Goal: Contribute content: Add original content to the website for others to see

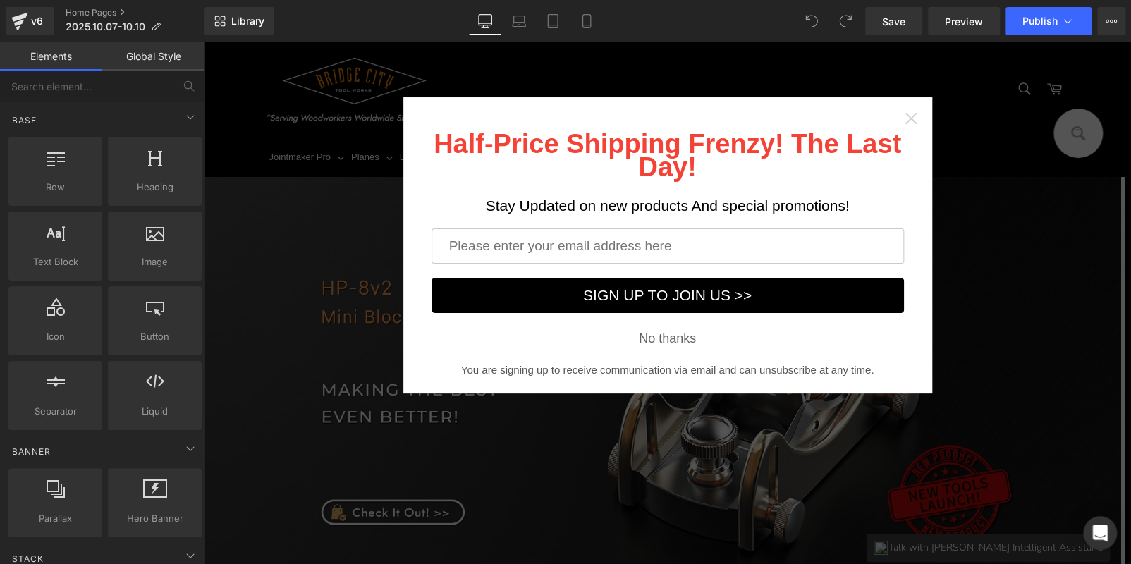
click at [904, 119] on icon "Close widget" at bounding box center [911, 118] width 14 height 14
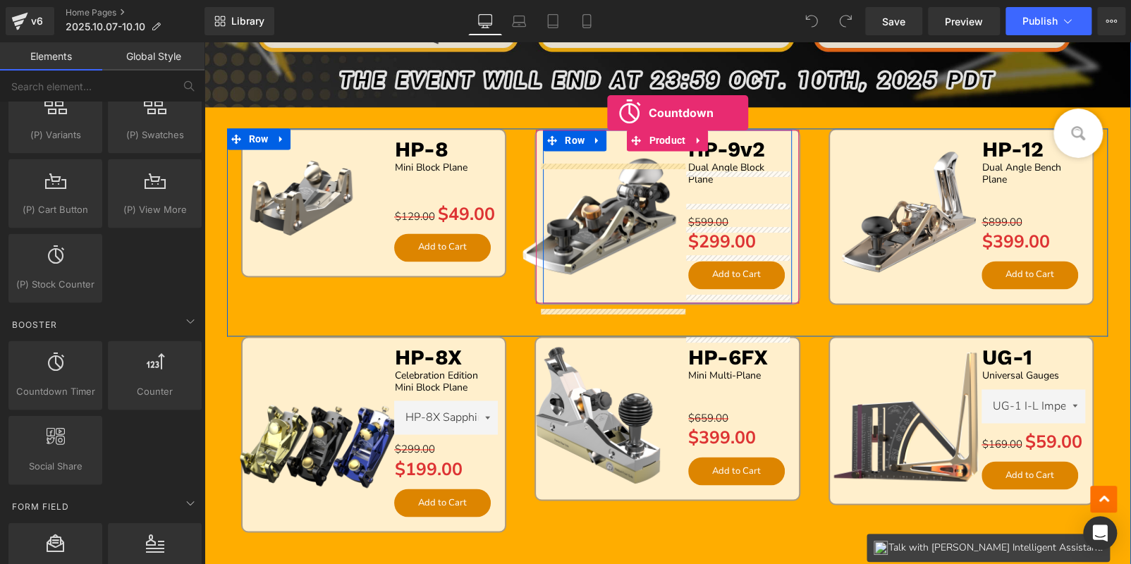
scroll to position [1015, 0]
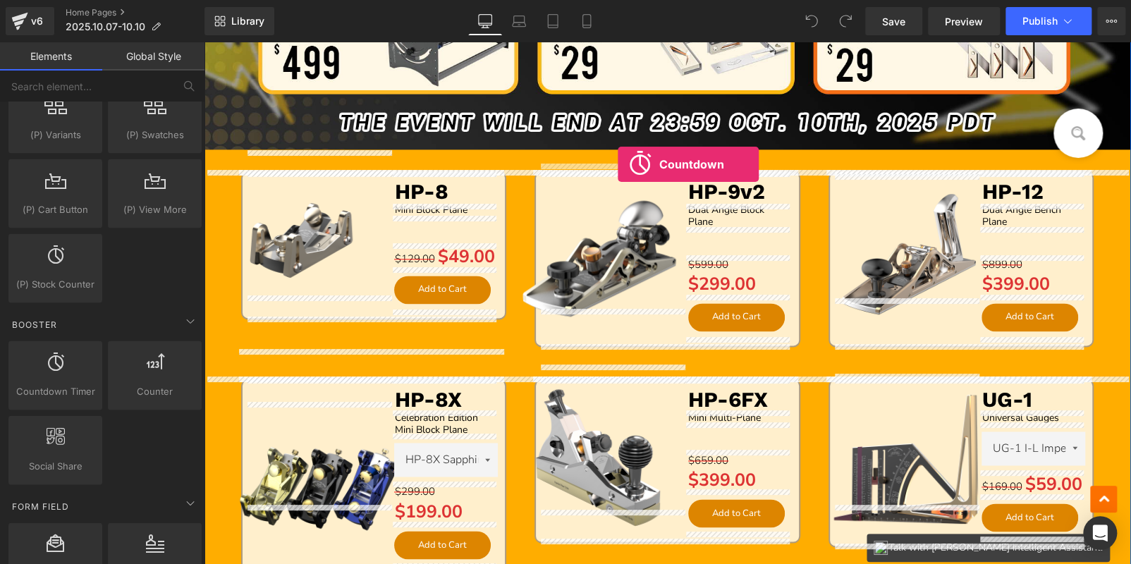
drag, startPoint x: 259, startPoint y: 422, endPoint x: 618, endPoint y: 164, distance: 441.4
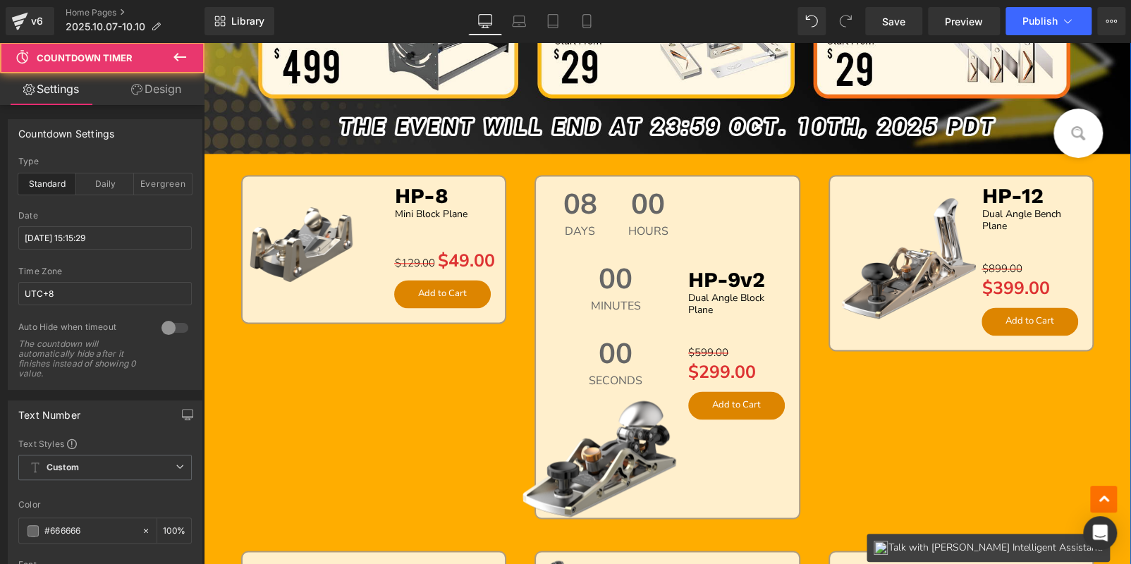
scroll to position [1019, 0]
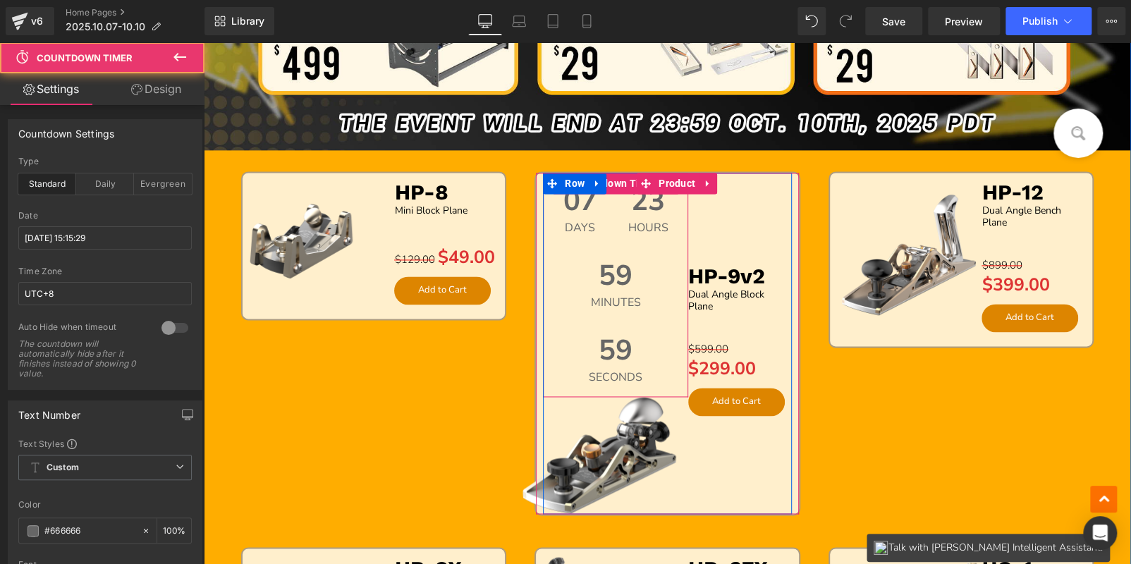
click at [584, 224] on span "Days" at bounding box center [580, 227] width 34 height 11
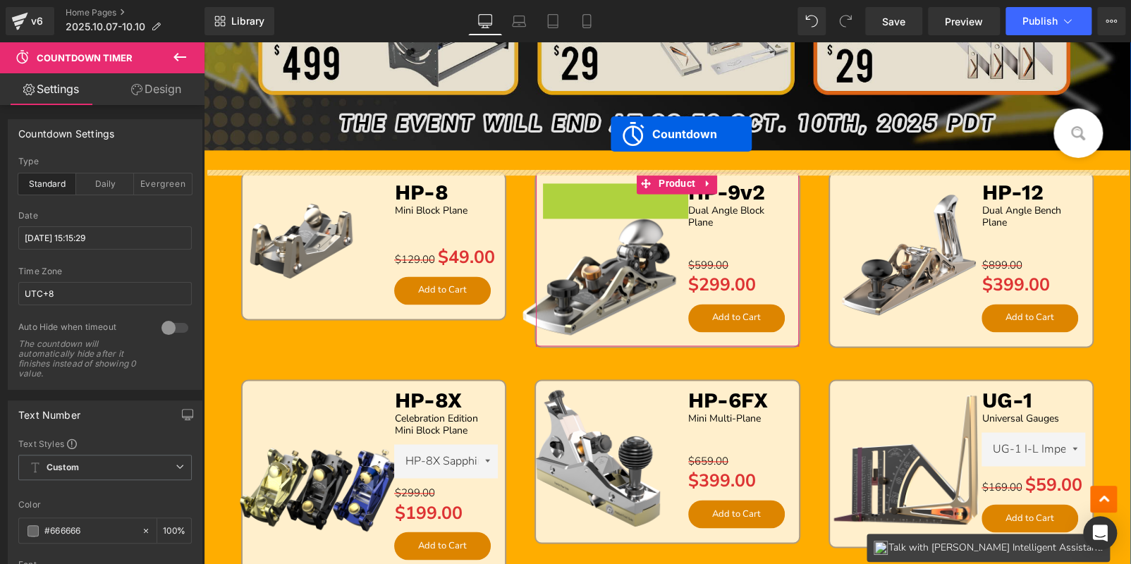
drag, startPoint x: 613, startPoint y: 184, endPoint x: 611, endPoint y: 134, distance: 50.1
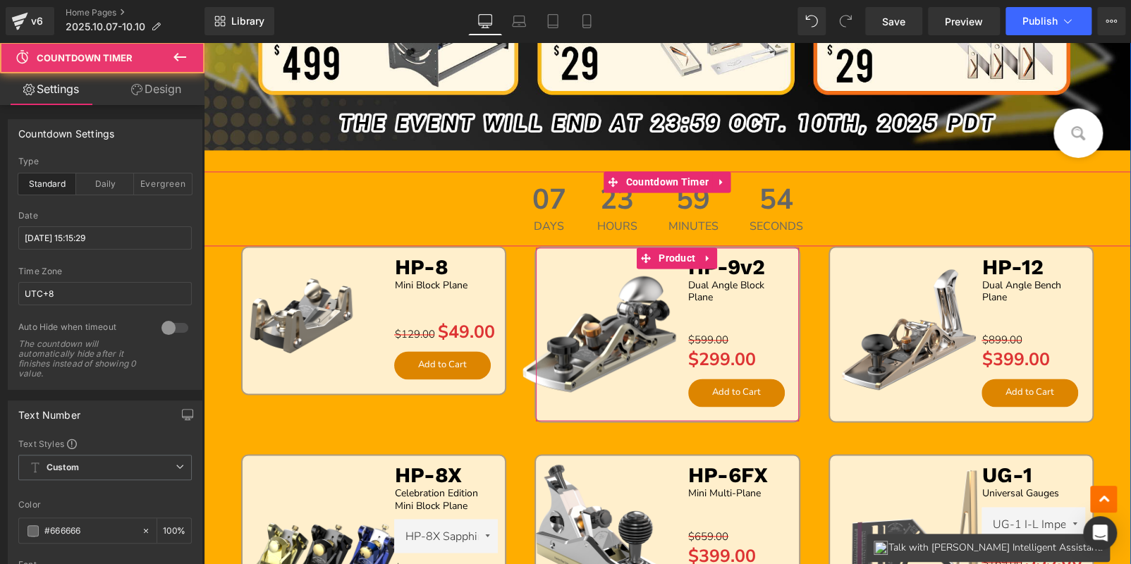
click at [597, 205] on span "23" at bounding box center [617, 202] width 40 height 35
click at [145, 98] on link "Design" at bounding box center [156, 89] width 102 height 32
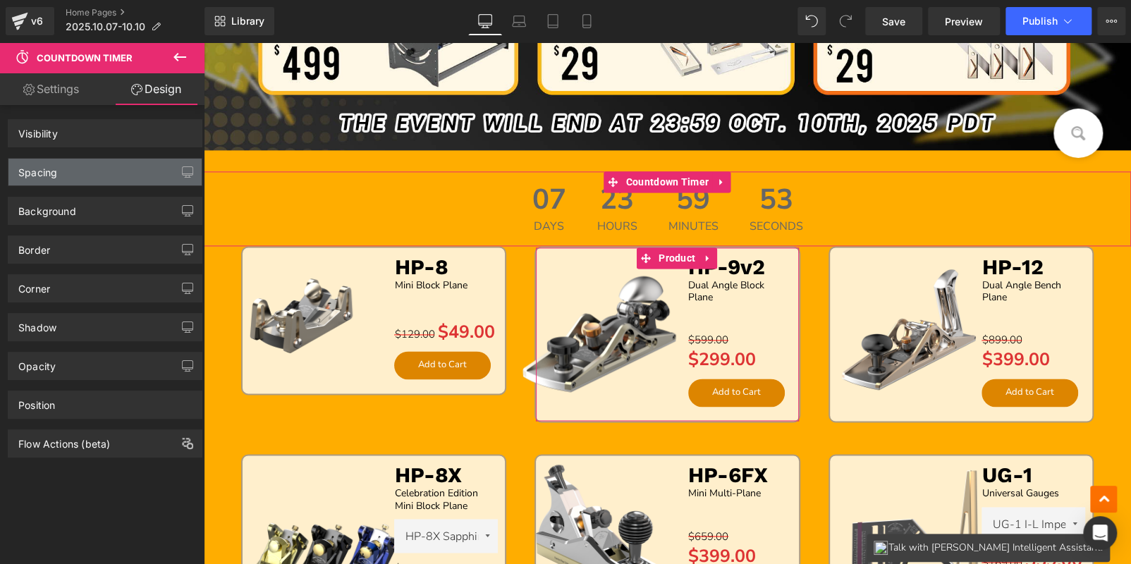
click at [88, 174] on div "Spacing" at bounding box center [104, 172] width 193 height 27
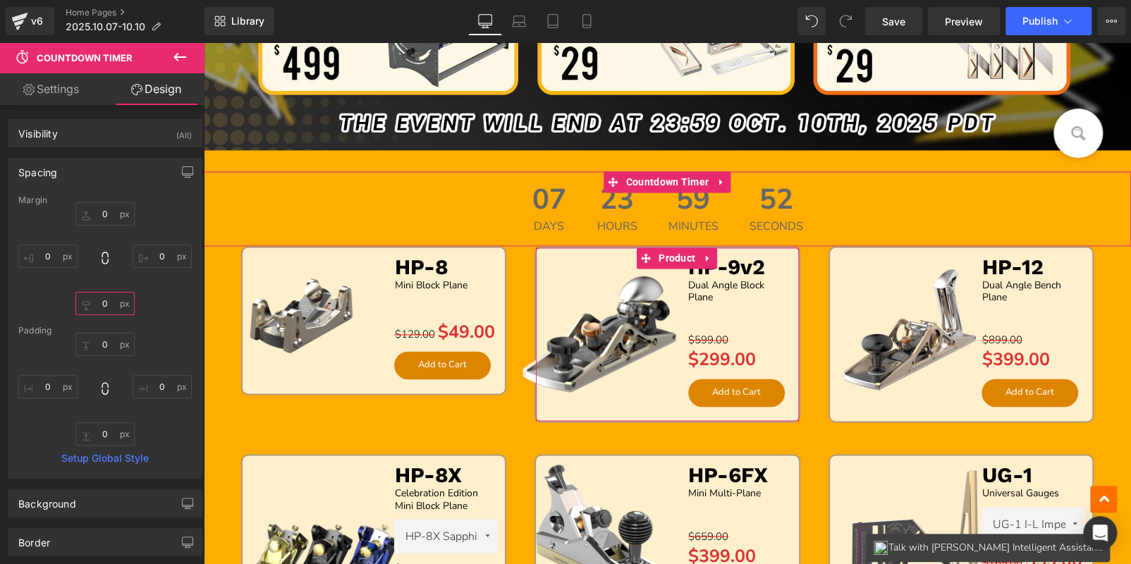
click at [107, 300] on input "text" at bounding box center [104, 303] width 59 height 23
type input "20"
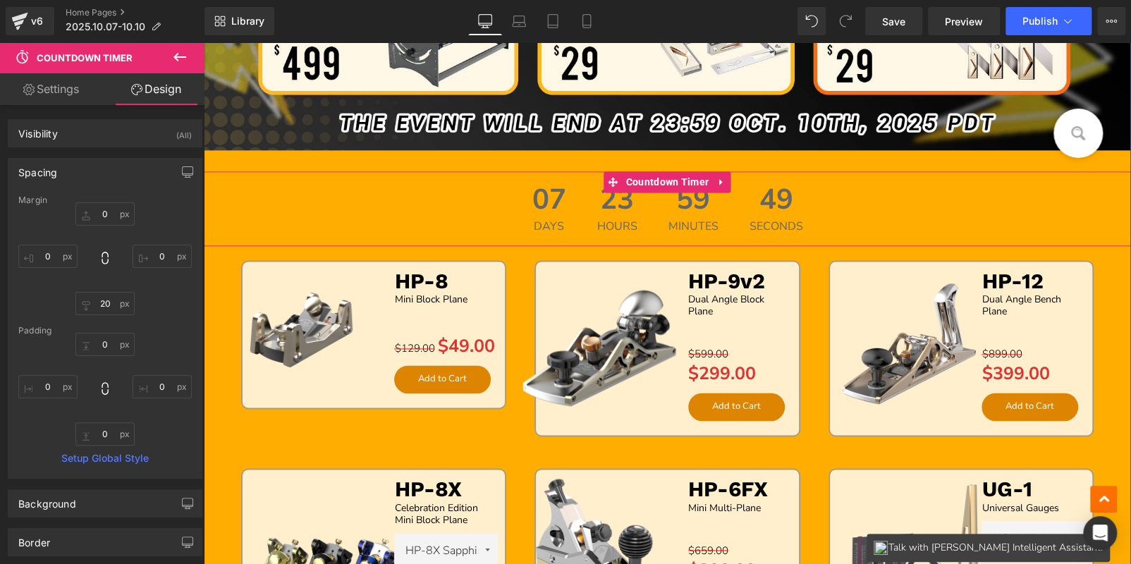
click at [541, 209] on span "07" at bounding box center [549, 202] width 34 height 35
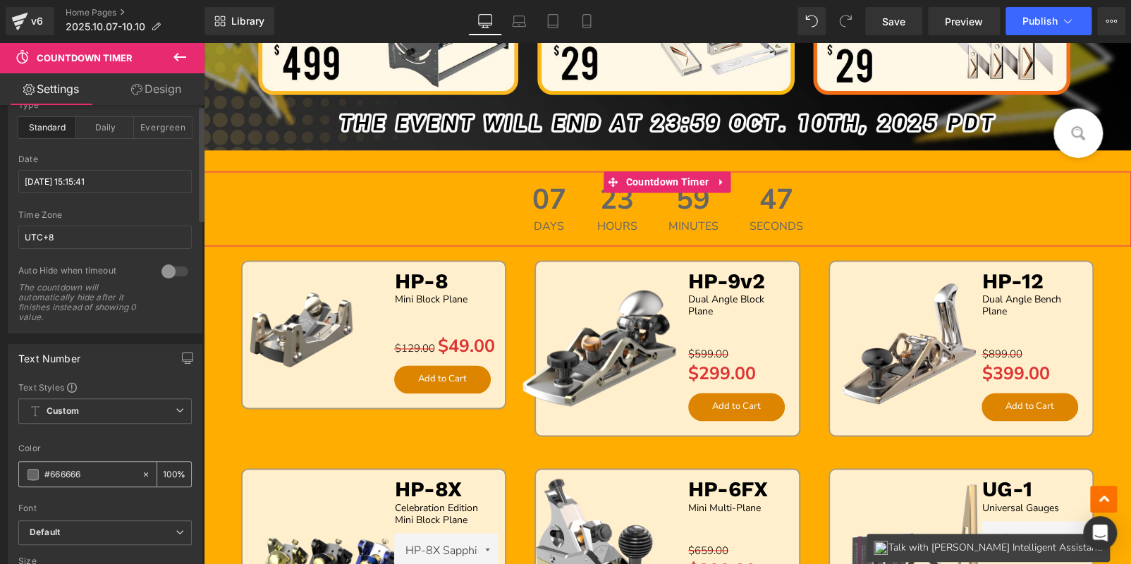
scroll to position [0, 0]
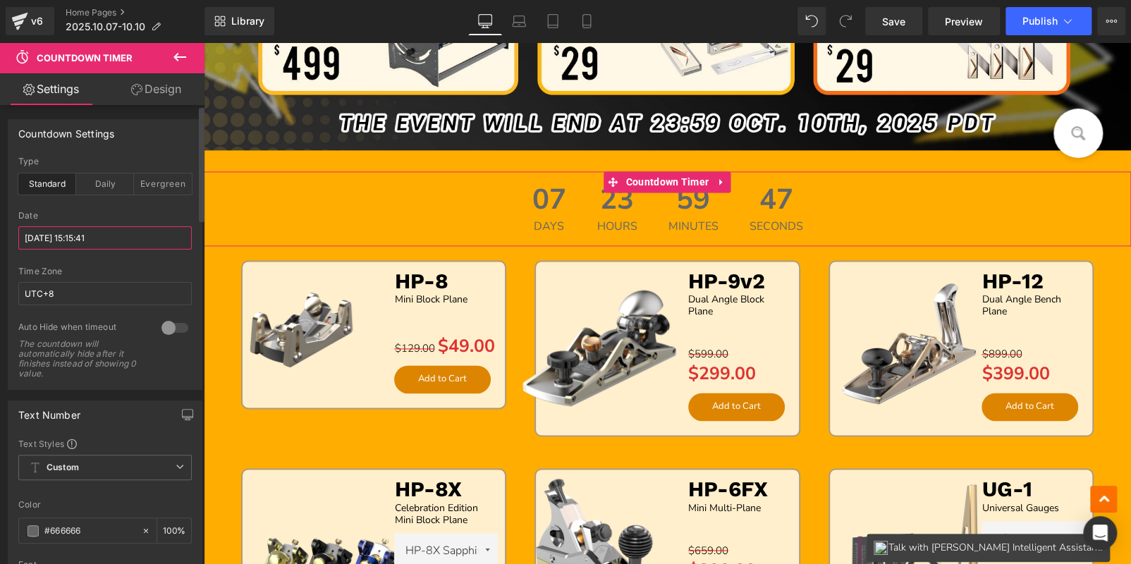
click at [68, 244] on input "[DATE] 15:15:41" at bounding box center [104, 237] width 173 height 23
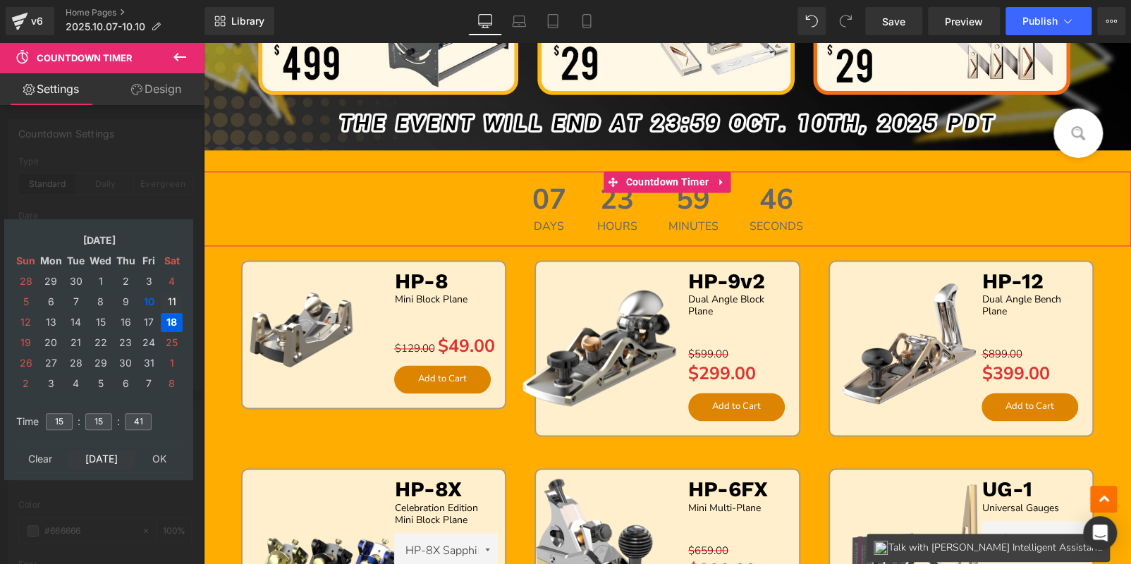
drag, startPoint x: 167, startPoint y: 302, endPoint x: 94, endPoint y: 449, distance: 164.6
click at [166, 302] on td "11" at bounding box center [172, 302] width 22 height 19
drag, startPoint x: 103, startPoint y: 419, endPoint x: 82, endPoint y: 415, distance: 21.6
click at [82, 415] on tr "Time 15 : 15 : 41" at bounding box center [99, 413] width 172 height 16
type input "00"
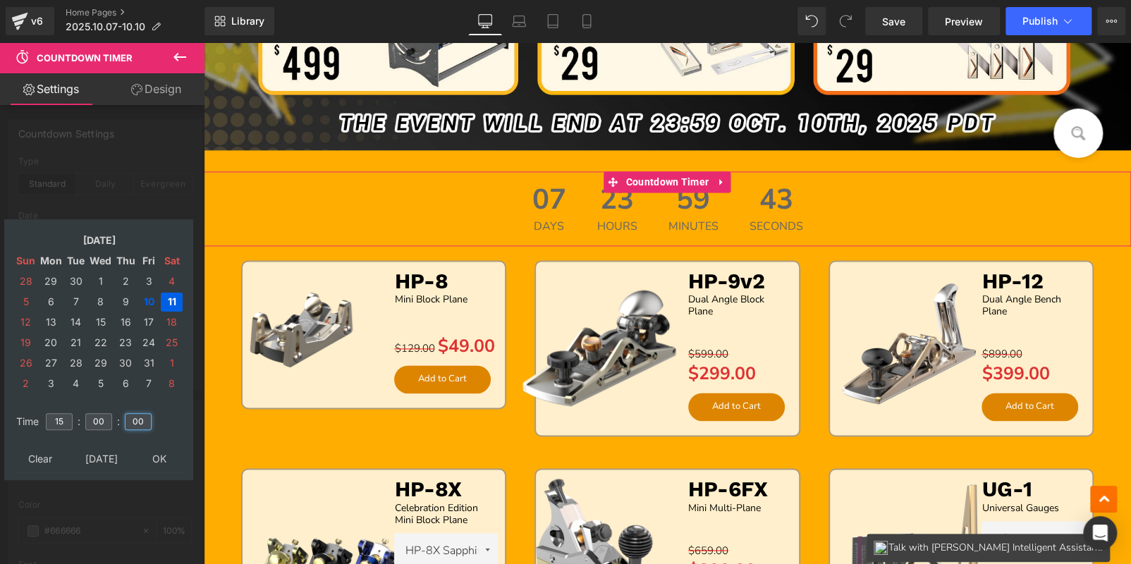
type input "00"
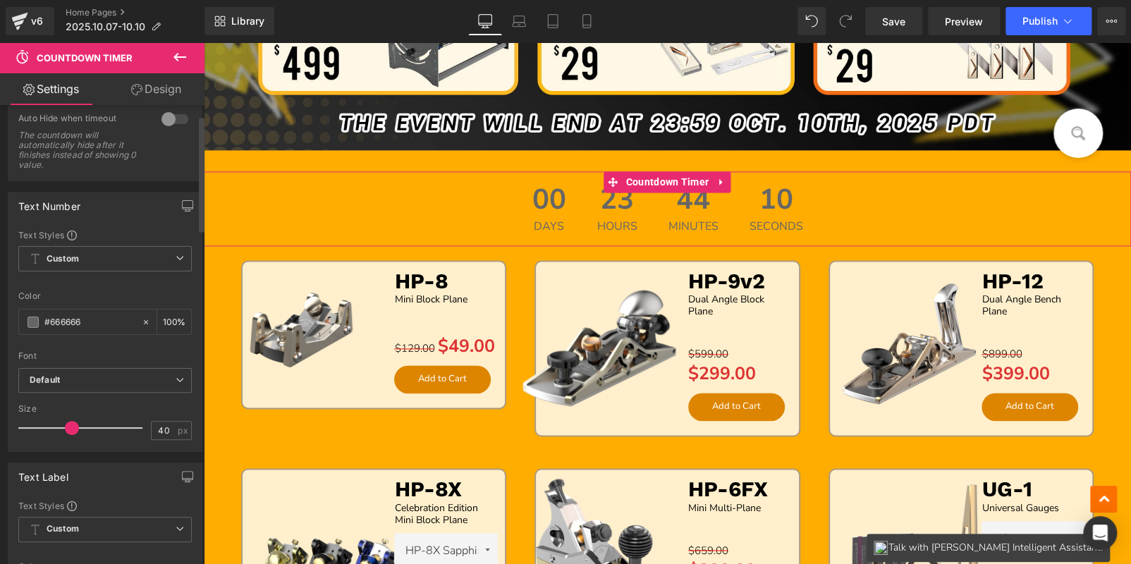
scroll to position [211, 0]
click at [157, 425] on input "40" at bounding box center [164, 428] width 25 height 18
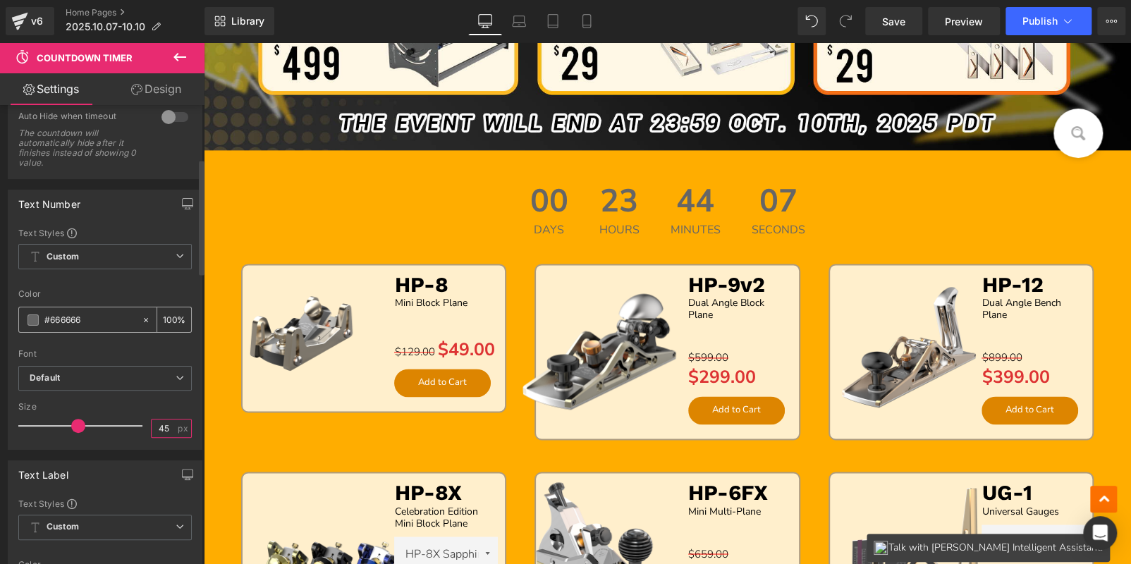
type input "45"
click at [30, 315] on span at bounding box center [32, 319] width 11 height 11
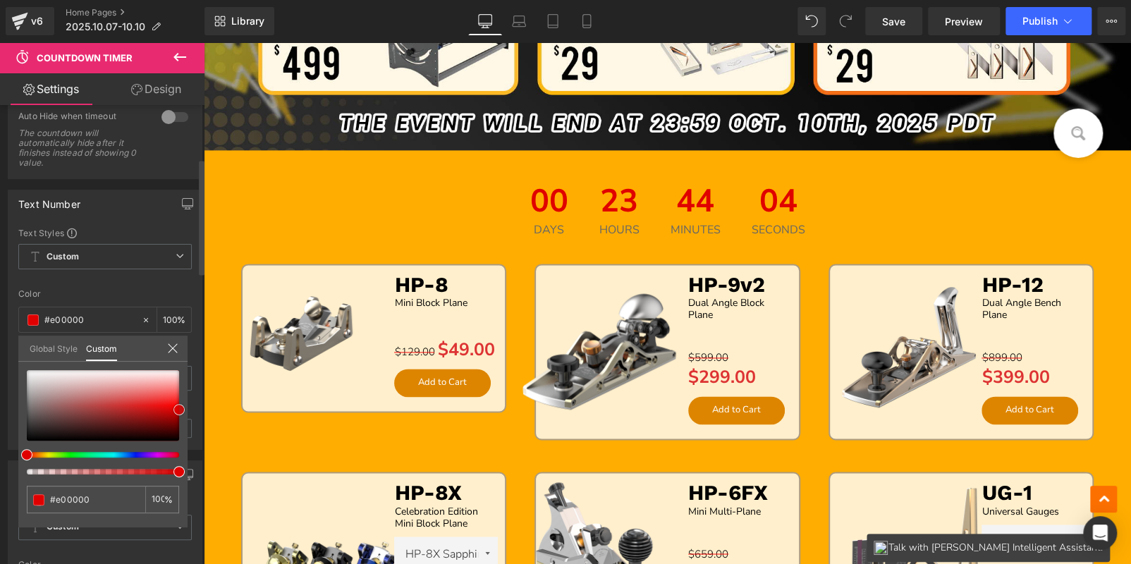
drag, startPoint x: 25, startPoint y: 407, endPoint x: 180, endPoint y: 405, distance: 154.4
click at [180, 405] on span at bounding box center [178, 409] width 11 height 11
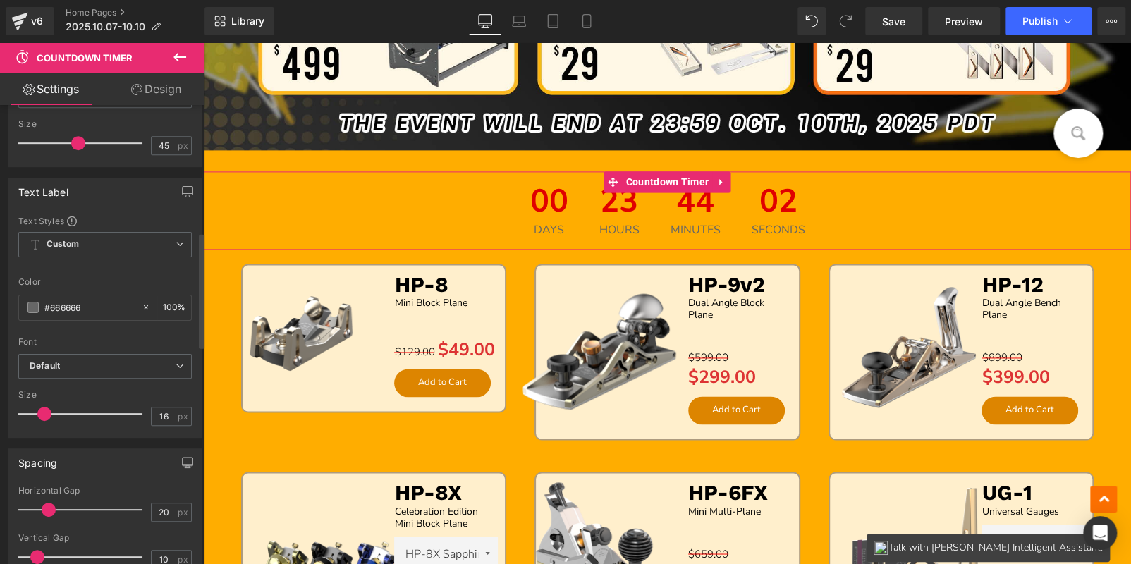
scroll to position [563, 0]
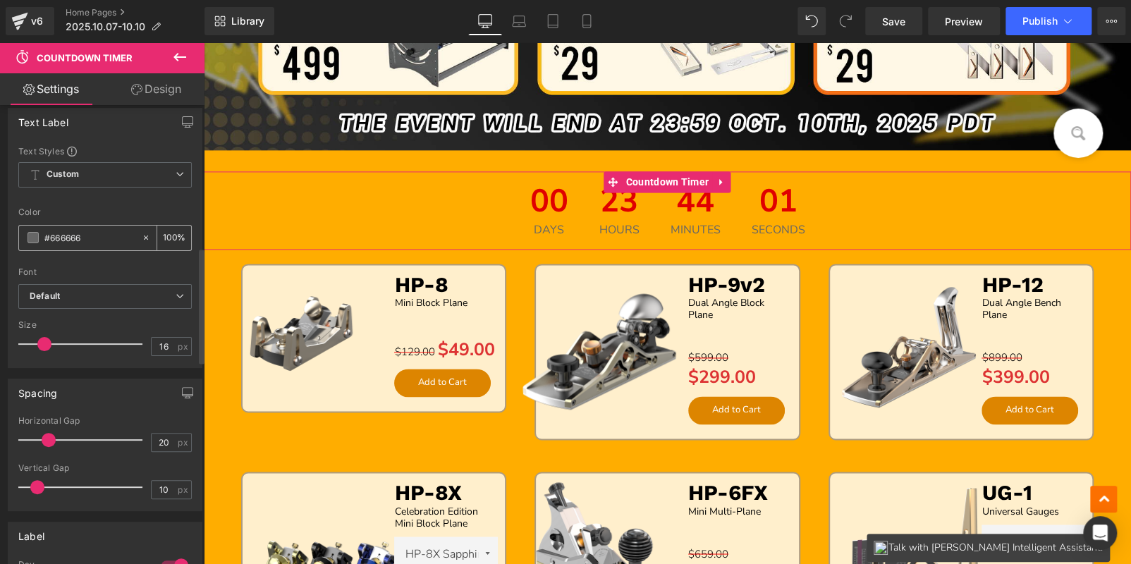
click at [35, 232] on span at bounding box center [32, 237] width 11 height 11
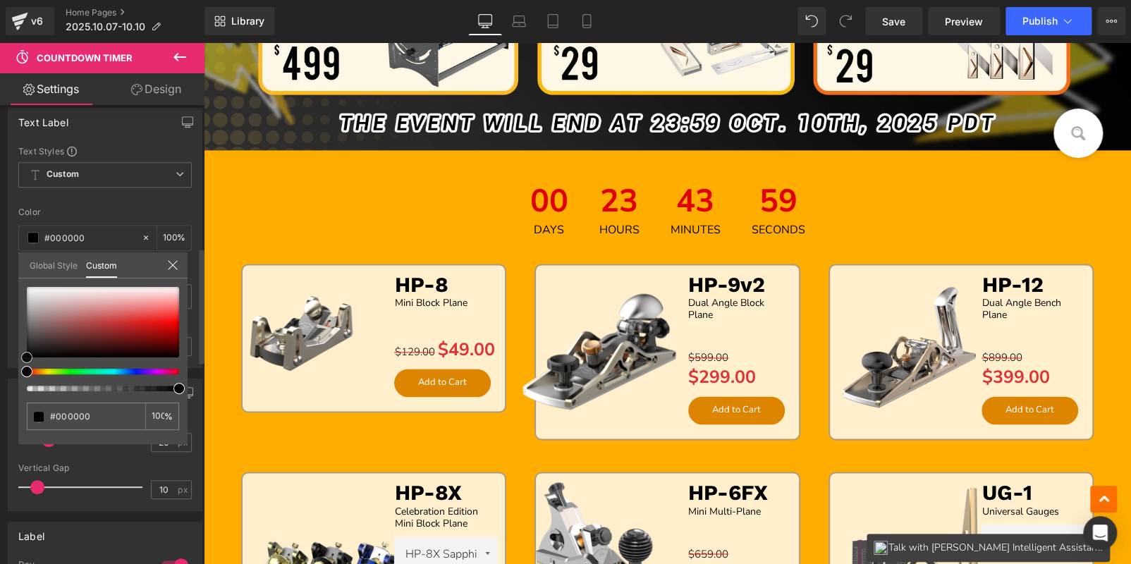
drag, startPoint x: 28, startPoint y: 329, endPoint x: 53, endPoint y: 278, distance: 57.1
click at [22, 379] on div "#666666 100 %" at bounding box center [102, 365] width 169 height 157
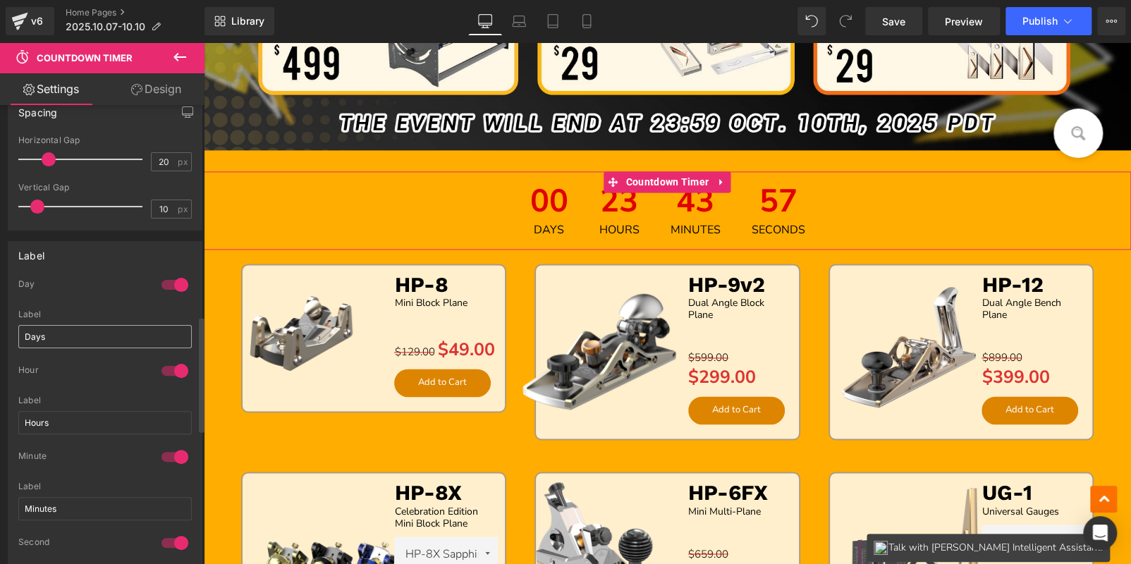
scroll to position [845, 0]
click at [169, 282] on div at bounding box center [175, 283] width 34 height 23
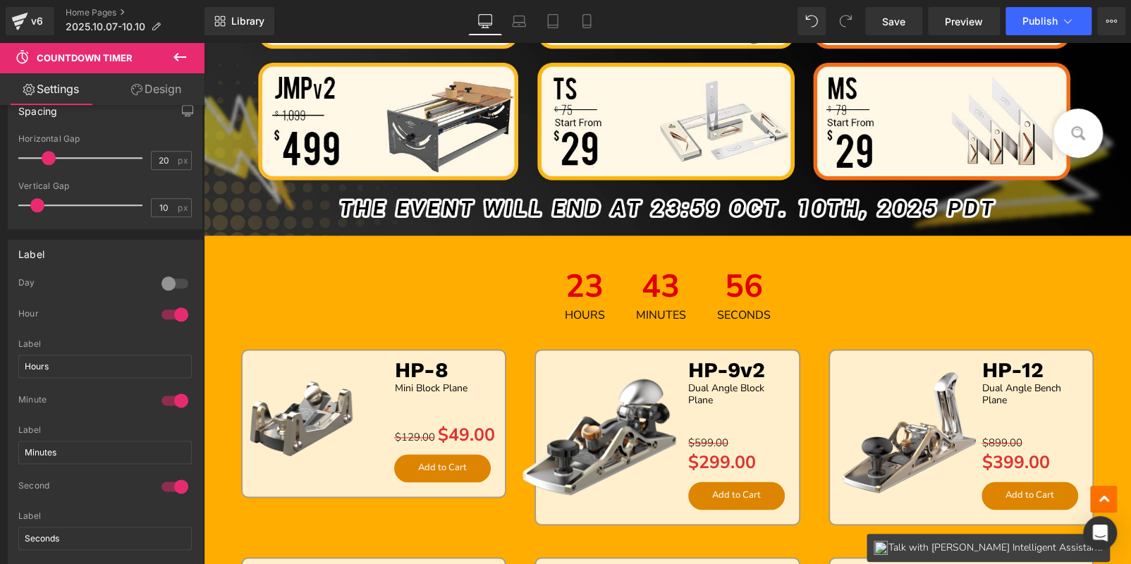
scroll to position [808, 0]
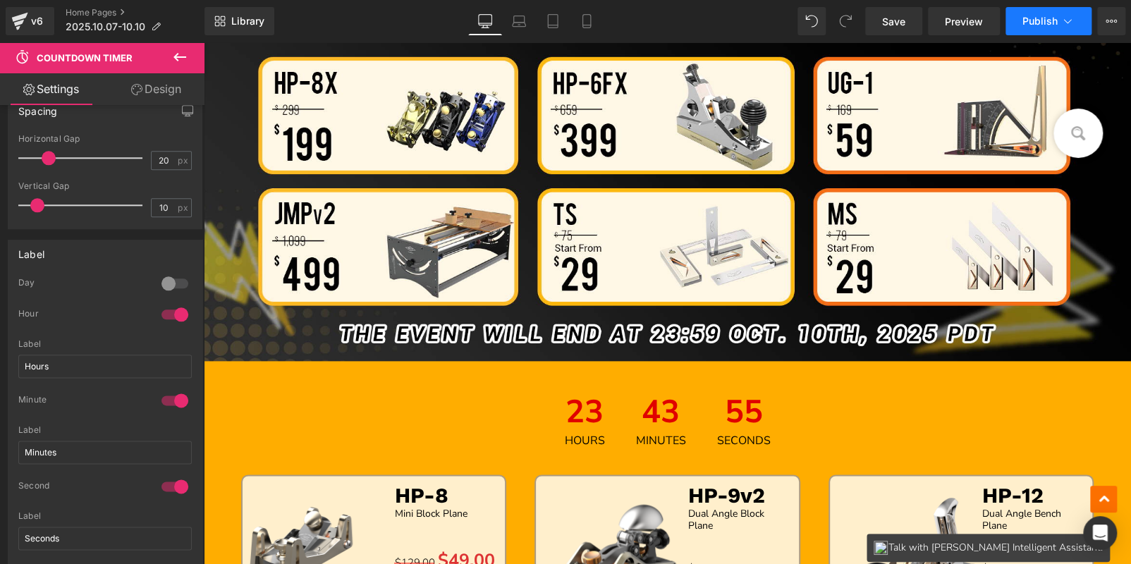
click at [1033, 23] on span "Publish" at bounding box center [1039, 21] width 35 height 11
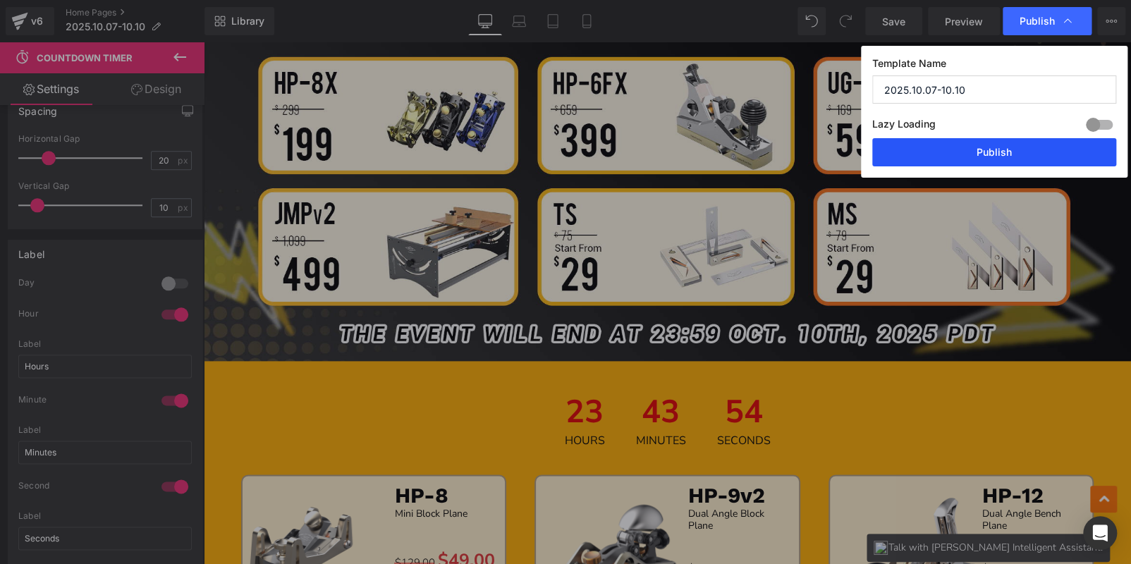
click at [1006, 153] on button "Publish" at bounding box center [994, 152] width 244 height 28
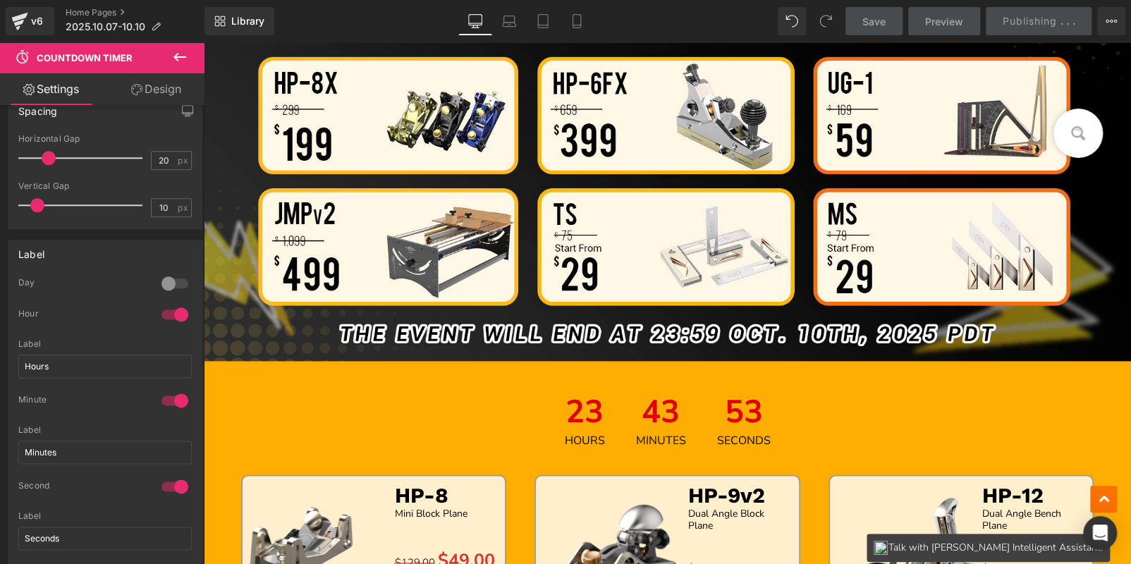
scroll to position [737, 0]
